Goal: Find specific page/section: Find specific page/section

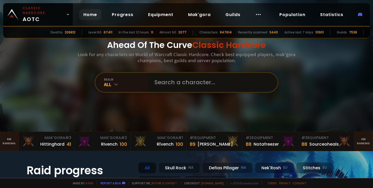
click at [188, 80] on input "text" at bounding box center [211, 82] width 120 height 19
type input "karme"
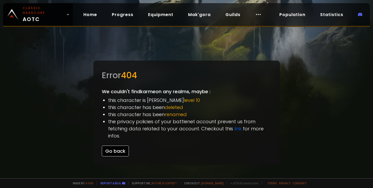
click at [119, 148] on button "Go back" at bounding box center [115, 150] width 27 height 11
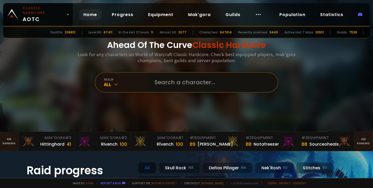
click at [187, 85] on input "text" at bounding box center [211, 82] width 120 height 19
type input "charme"
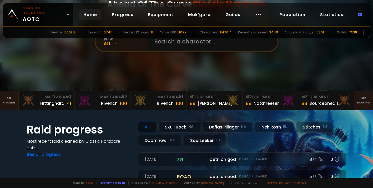
scroll to position [79, 0]
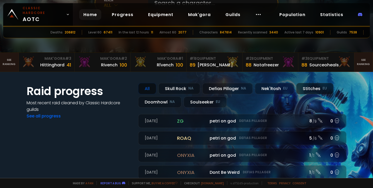
click at [312, 88] on div "Stitches EU" at bounding box center [314, 88] width 37 height 11
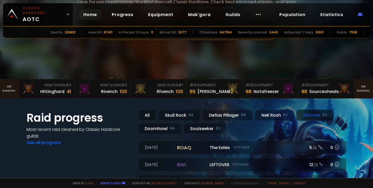
scroll to position [0, 0]
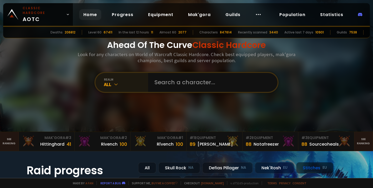
click at [114, 84] on icon at bounding box center [115, 83] width 5 height 5
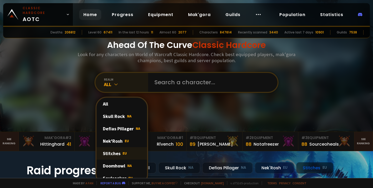
click at [122, 154] on span "EU" at bounding box center [124, 153] width 4 height 5
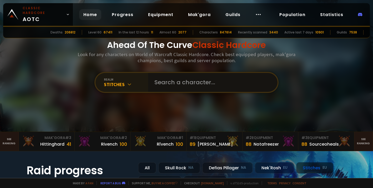
click at [181, 77] on input "text" at bounding box center [211, 82] width 120 height 19
